Goal: Communication & Community: Answer question/provide support

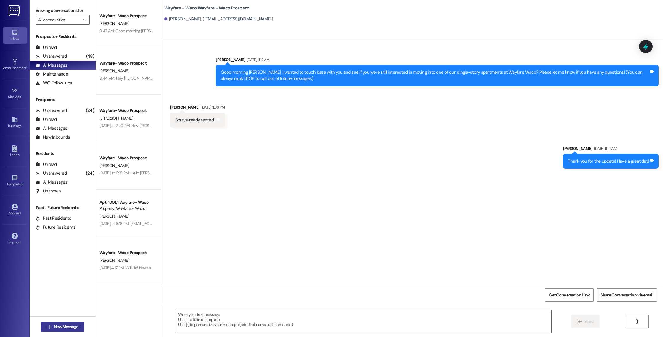
click at [56, 324] on span "New Message" at bounding box center [66, 326] width 24 height 6
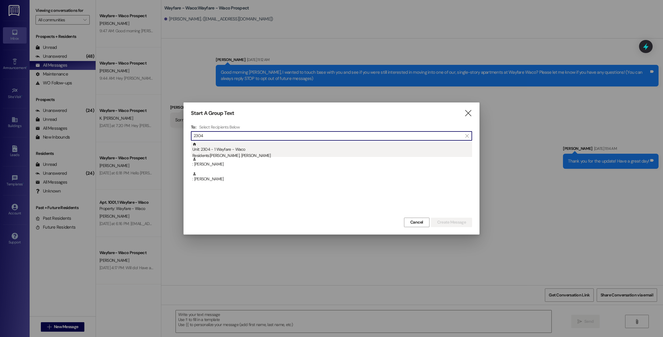
type input "2304"
click at [275, 154] on div "Residents: [PERSON_NAME], [PERSON_NAME]" at bounding box center [332, 155] width 280 height 6
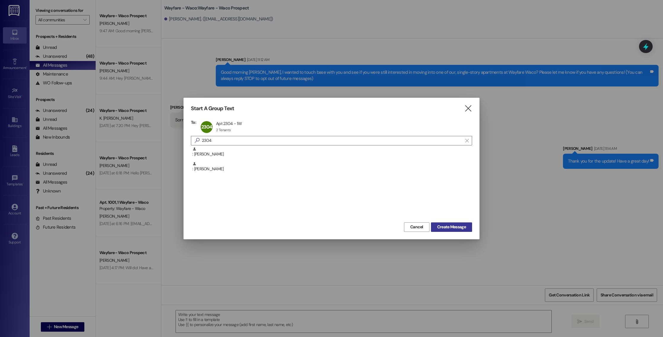
click at [440, 225] on span "Create Message" at bounding box center [451, 227] width 29 height 6
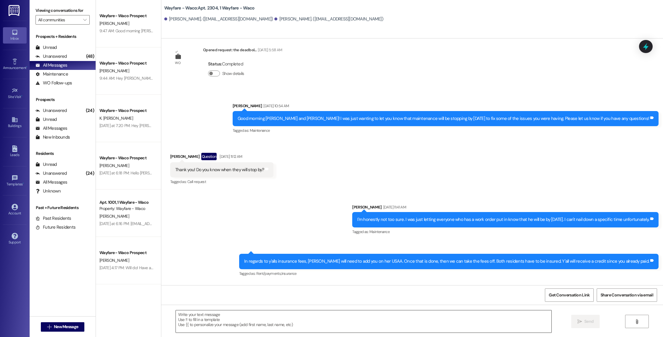
click at [266, 323] on textarea at bounding box center [363, 321] width 375 height 22
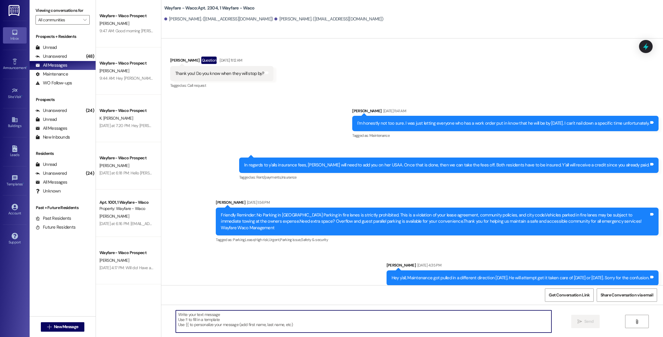
scroll to position [515, 0]
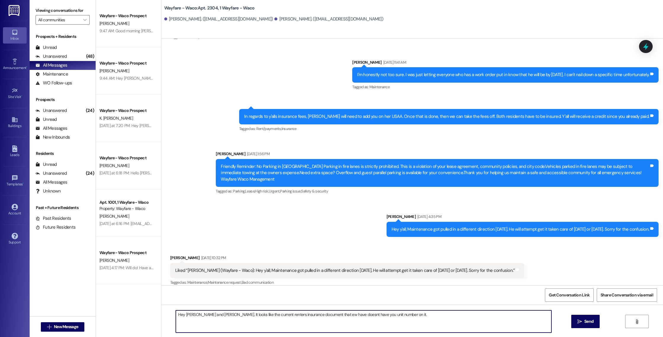
click at [338, 314] on textarea "Hey [PERSON_NAME] and [PERSON_NAME]. It looks like the current renters insuranc…" at bounding box center [363, 321] width 375 height 22
click at [399, 318] on textarea "Hey [PERSON_NAME] and [PERSON_NAME]. It looks like the current renters insuranc…" at bounding box center [363, 321] width 375 height 22
click at [442, 311] on textarea "Hey [PERSON_NAME] and [PERSON_NAME]. It looks like the current renters insuranc…" at bounding box center [363, 321] width 375 height 22
click at [437, 316] on textarea "Hey [PERSON_NAME] and [PERSON_NAME]. It looks like the current renters insuranc…" at bounding box center [363, 321] width 375 height 22
click at [242, 319] on textarea "Hey [PERSON_NAME] and [PERSON_NAME]. It looks like the current renters insuranc…" at bounding box center [363, 321] width 375 height 22
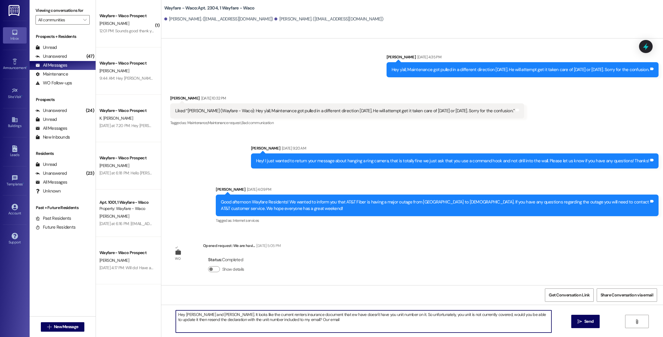
scroll to position [674, 0]
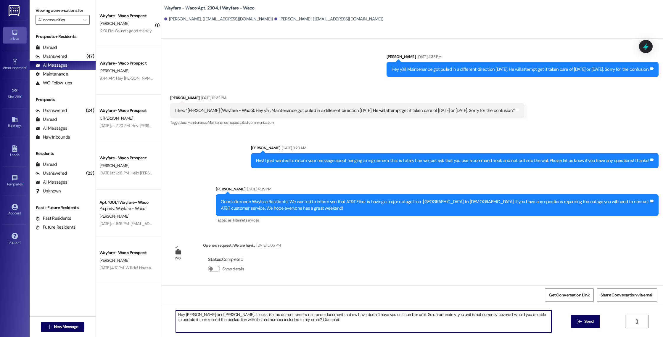
click at [315, 314] on textarea "Hey [PERSON_NAME] and [PERSON_NAME]. It looks like the current renters insuranc…" at bounding box center [363, 321] width 375 height 22
click at [343, 315] on textarea "Hey [PERSON_NAME] and [PERSON_NAME]. It looks like the current renters insuranc…" at bounding box center [363, 321] width 375 height 22
click at [360, 316] on textarea "Hey [PERSON_NAME] and [PERSON_NAME]. It looks like the current renters insuranc…" at bounding box center [363, 321] width 375 height 22
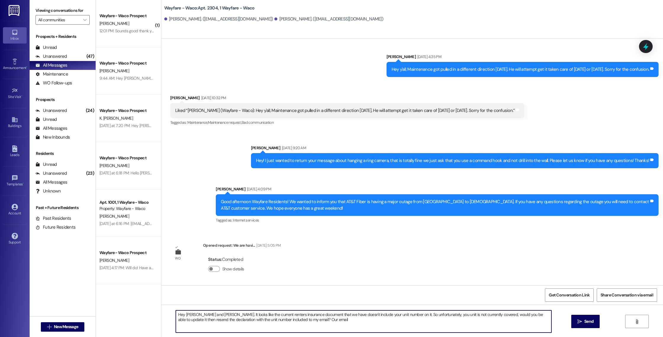
click at [314, 321] on textarea "Hey [PERSON_NAME] and [PERSON_NAME]. It looks like the current renters insuranc…" at bounding box center [363, 321] width 375 height 22
type textarea "Hey [PERSON_NAME] and [PERSON_NAME]. It looks like the current renters insuranc…"
click at [586, 325] on button " Send" at bounding box center [585, 320] width 29 height 13
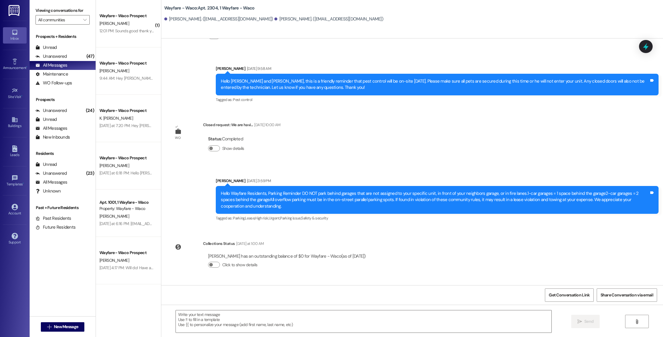
scroll to position [910, 0]
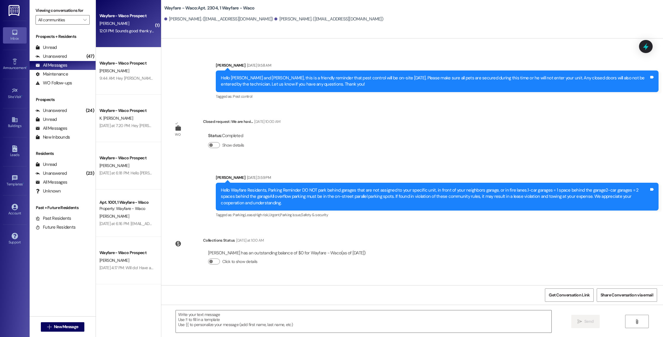
click at [126, 30] on div "12:01 PM: Sounds good thank you! 12:01 PM: Sounds good thank you!" at bounding box center [127, 30] width 57 height 5
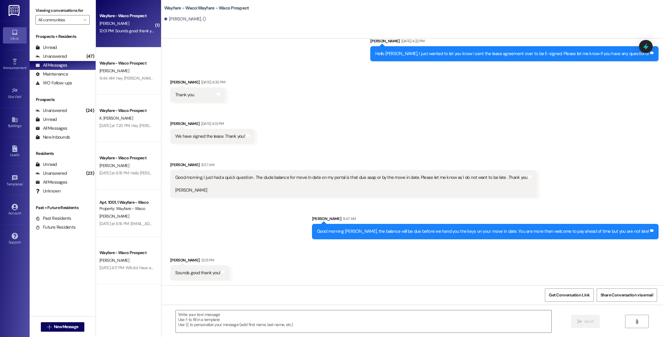
scroll to position [107, 0]
click at [11, 155] on div "Leads" at bounding box center [15, 155] width 30 height 6
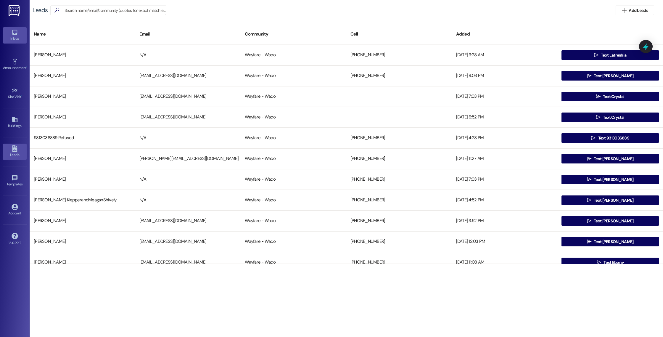
click at [22, 38] on div "Inbox" at bounding box center [15, 38] width 30 height 6
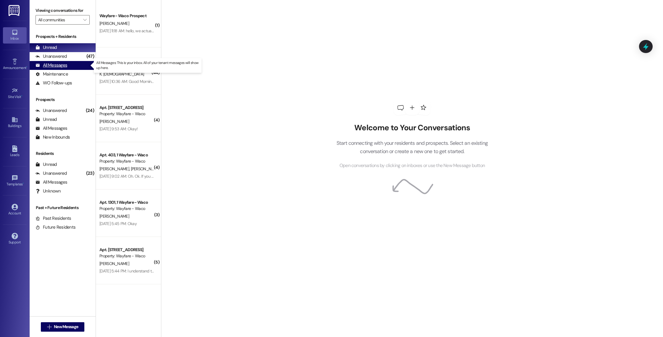
click at [61, 68] on div "All Messages" at bounding box center [51, 65] width 32 height 6
